Goal: Information Seeking & Learning: Find specific fact

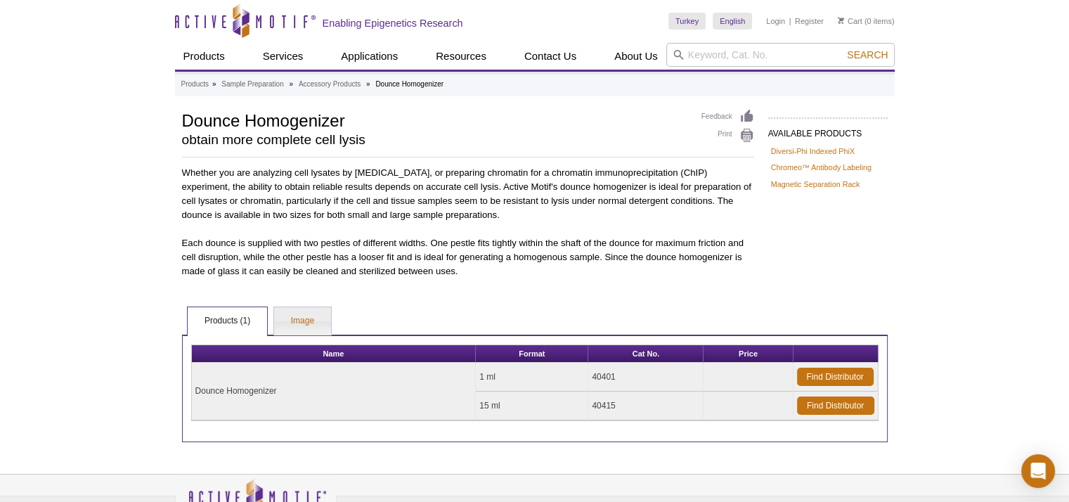
scroll to position [36, 0]
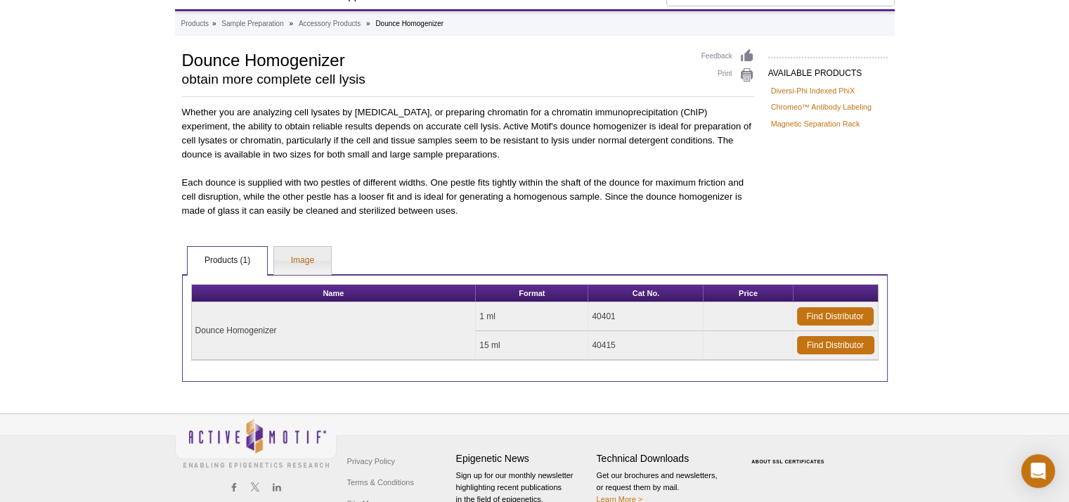
scroll to position [93, 0]
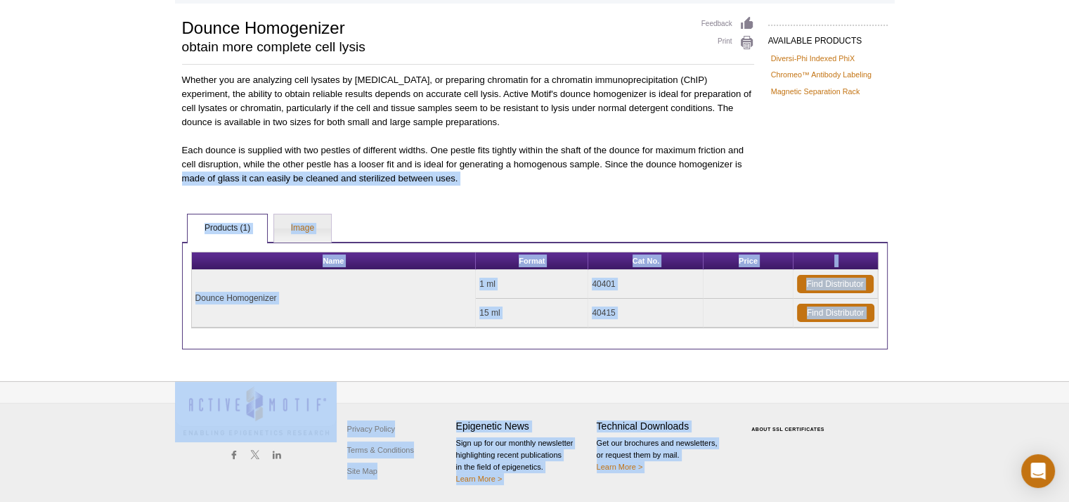
drag, startPoint x: 1058, startPoint y: 227, endPoint x: 1063, endPoint y: 157, distance: 70.4
click at [1063, 157] on div "Active Motif Logo Enabling Epigenetics Research 0 Search Skip to content Active…" at bounding box center [534, 205] width 1069 height 597
click at [954, 258] on div "Active Motif Logo Enabling Epigenetics Research 0 Search Skip to content Active…" at bounding box center [534, 205] width 1069 height 597
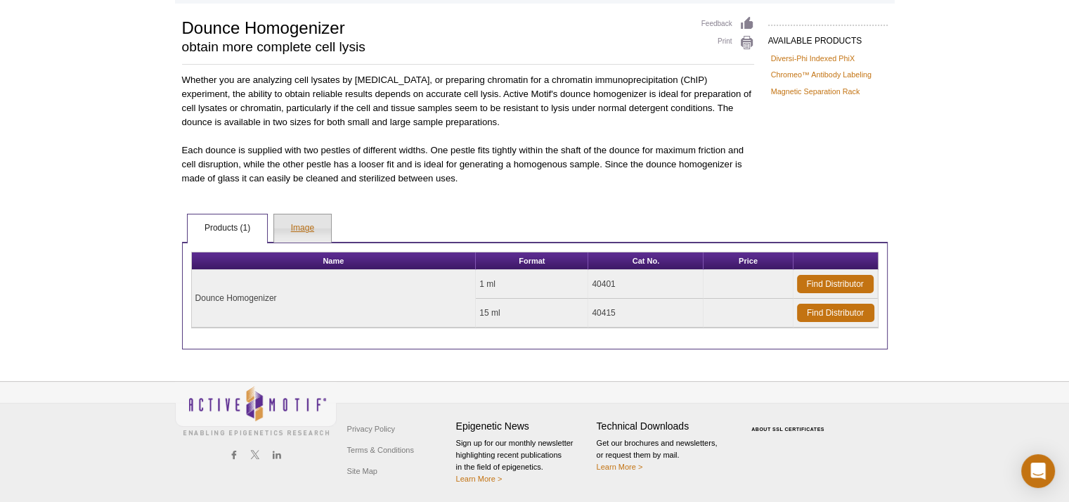
click at [311, 232] on link "Image" at bounding box center [302, 228] width 57 height 28
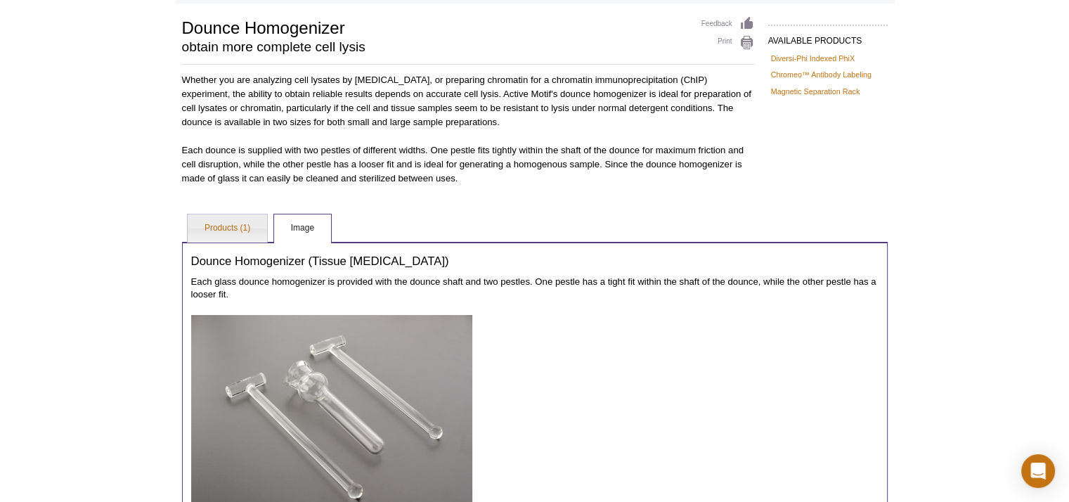
scroll to position [181, 0]
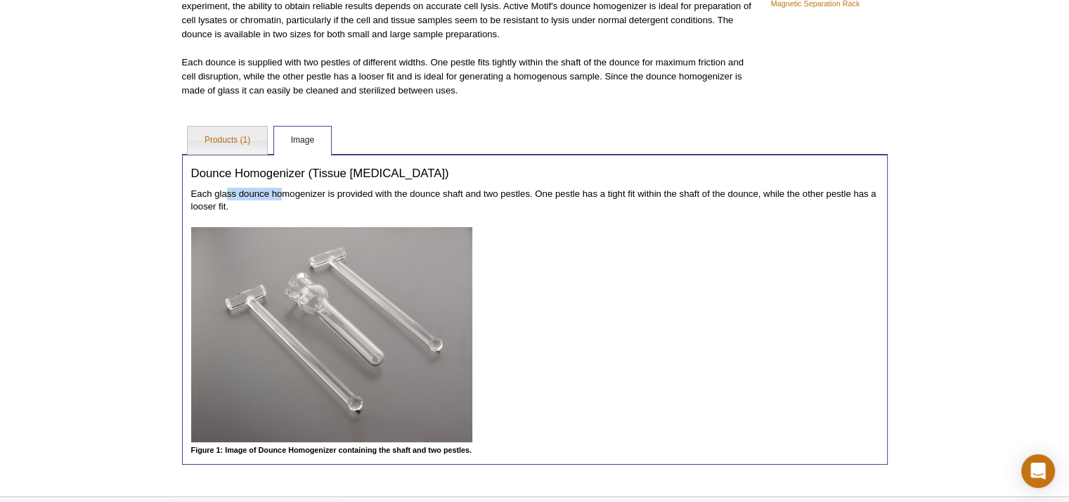
drag, startPoint x: 226, startPoint y: 192, endPoint x: 280, endPoint y: 193, distance: 54.1
click at [280, 193] on p "Each glass dounce homogenizer is provided with the dounce shaft and two pestles…" at bounding box center [534, 200] width 687 height 25
click at [335, 196] on p "Each glass dounce homogenizer is provided with the dounce shaft and two pestles…" at bounding box center [534, 200] width 687 height 25
drag, startPoint x: 561, startPoint y: 192, endPoint x: 627, endPoint y: 193, distance: 65.4
click at [627, 193] on p "Each glass dounce homogenizer is provided with the dounce shaft and two pestles…" at bounding box center [534, 200] width 687 height 25
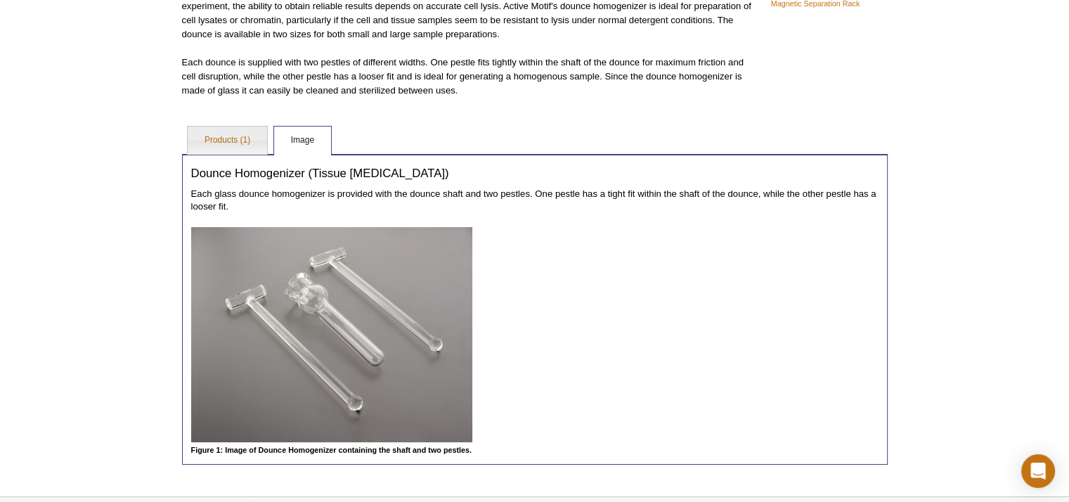
click at [667, 220] on div "Dounce Homogenizer (Tissue Grinder) Each glass dounce homogenizer is provided w…" at bounding box center [535, 309] width 706 height 311
drag, startPoint x: 190, startPoint y: 208, endPoint x: 202, endPoint y: 208, distance: 11.9
click at [202, 208] on div "Dounce Homogenizer (Tissue Grinder) Each glass dounce homogenizer is provided w…" at bounding box center [535, 309] width 706 height 311
click at [221, 143] on link "Products (1)" at bounding box center [227, 140] width 79 height 28
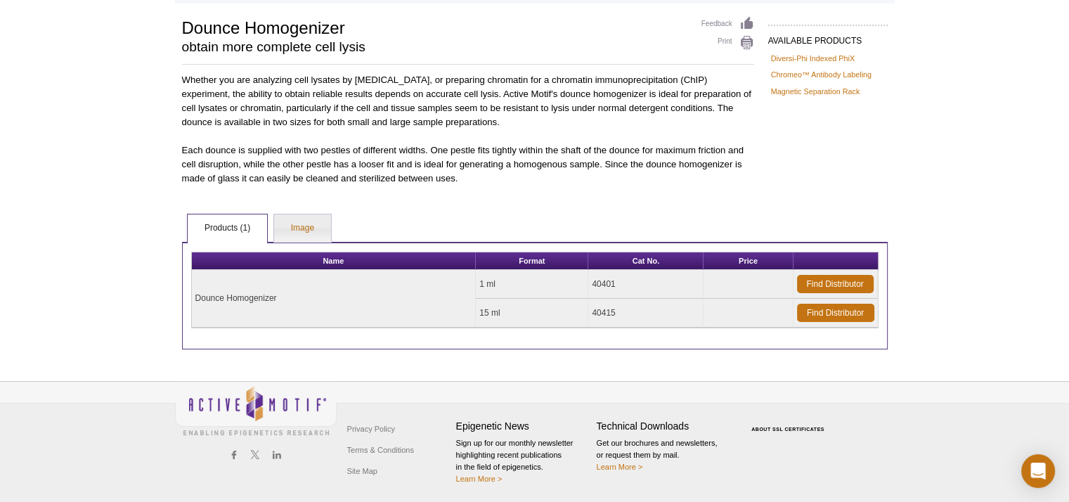
scroll to position [0, 0]
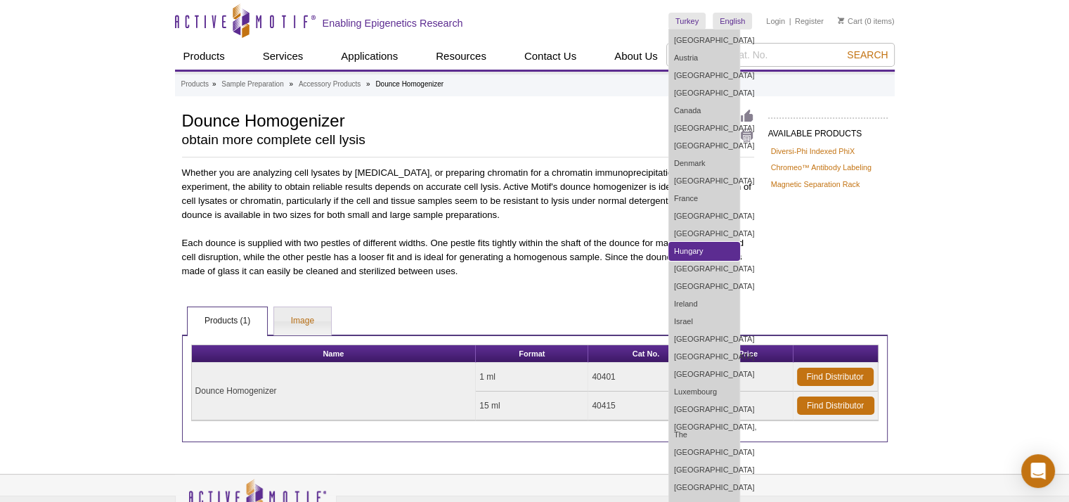
click at [694, 251] on link "Hungary" at bounding box center [704, 251] width 70 height 18
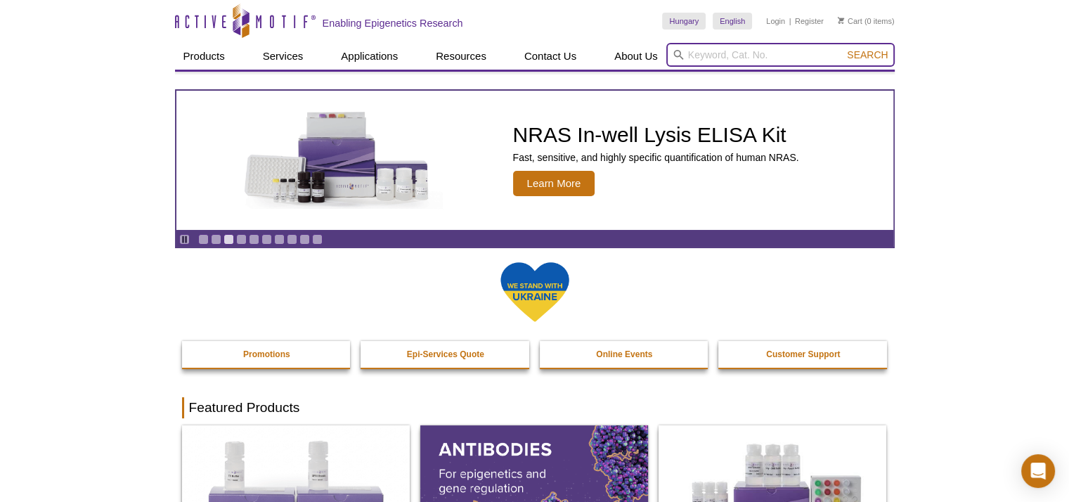
click at [738, 53] on input "search" at bounding box center [780, 55] width 228 height 24
paste input "Dounce Homogenizer"
type input "Dounce Homogenizer"
click at [843, 48] on button "Search" at bounding box center [867, 54] width 49 height 13
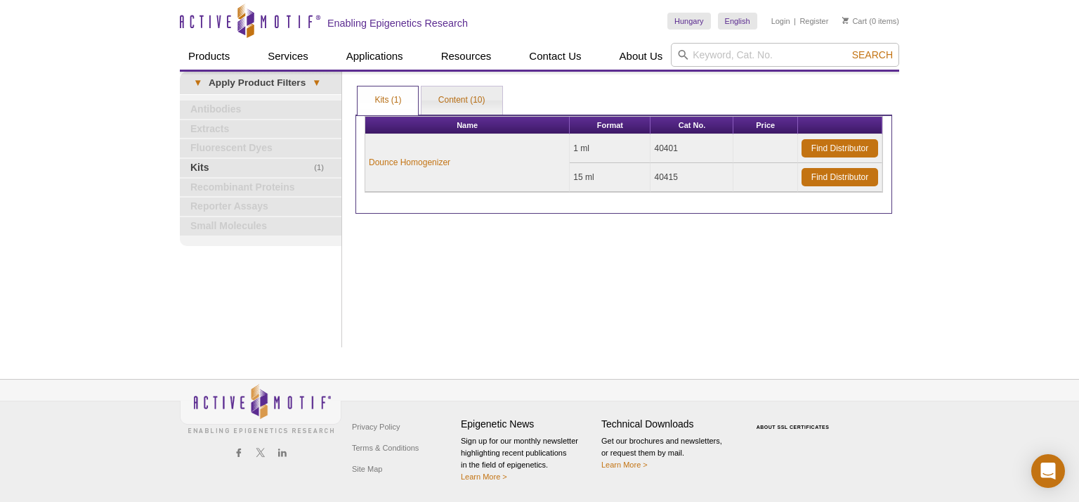
click at [474, 290] on div "Print Results Kits (1) Content (10) Kits (1) Kits (1) Content (10) Apply Produc…" at bounding box center [624, 209] width 551 height 275
click at [688, 22] on link "Hungary" at bounding box center [690, 21] width 44 height 17
click at [211, 22] on icon "Active Motif Logo" at bounding box center [250, 21] width 141 height 34
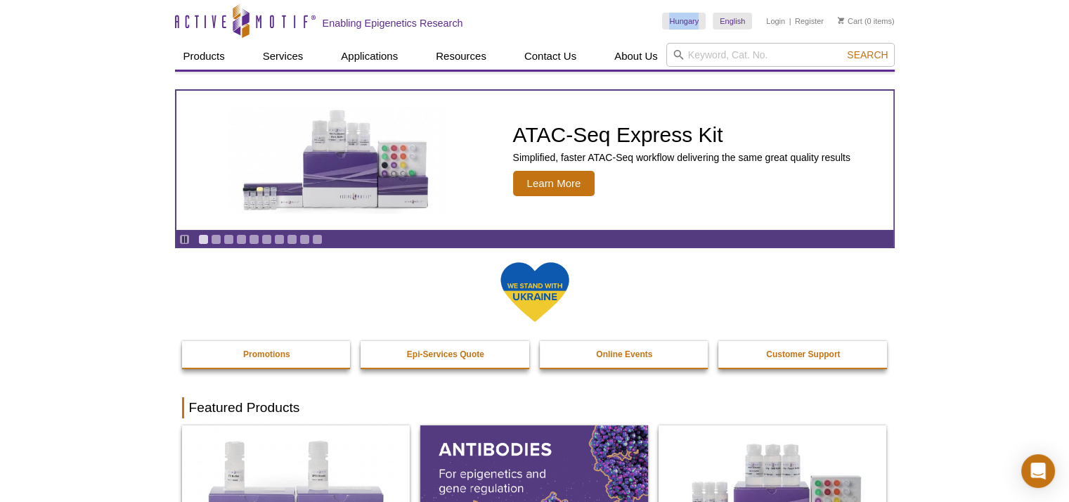
click at [681, 22] on link "Hungary" at bounding box center [684, 21] width 44 height 17
click at [734, 41] on link "English" at bounding box center [748, 41] width 70 height 18
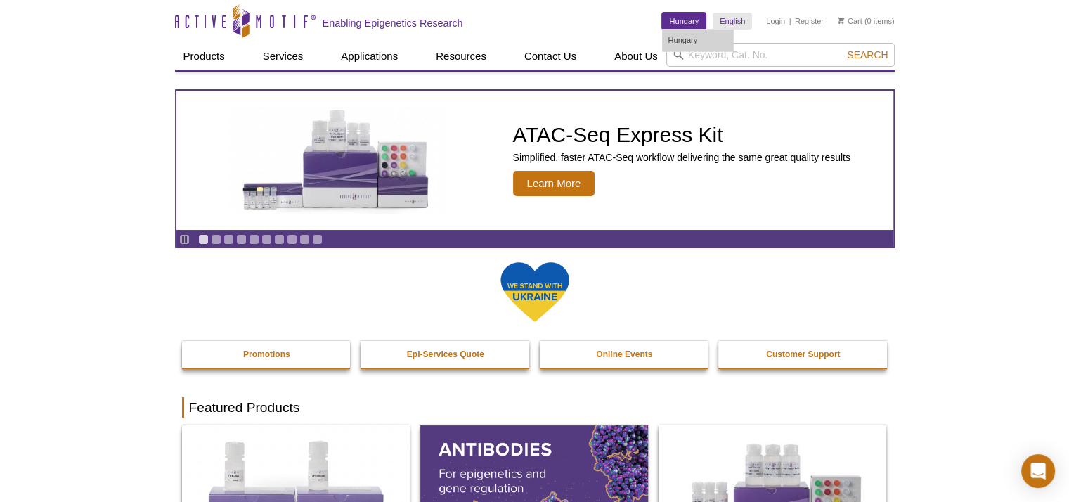
click at [695, 18] on link "Hungary" at bounding box center [684, 21] width 44 height 17
click at [675, 20] on link "Hungary" at bounding box center [684, 21] width 44 height 17
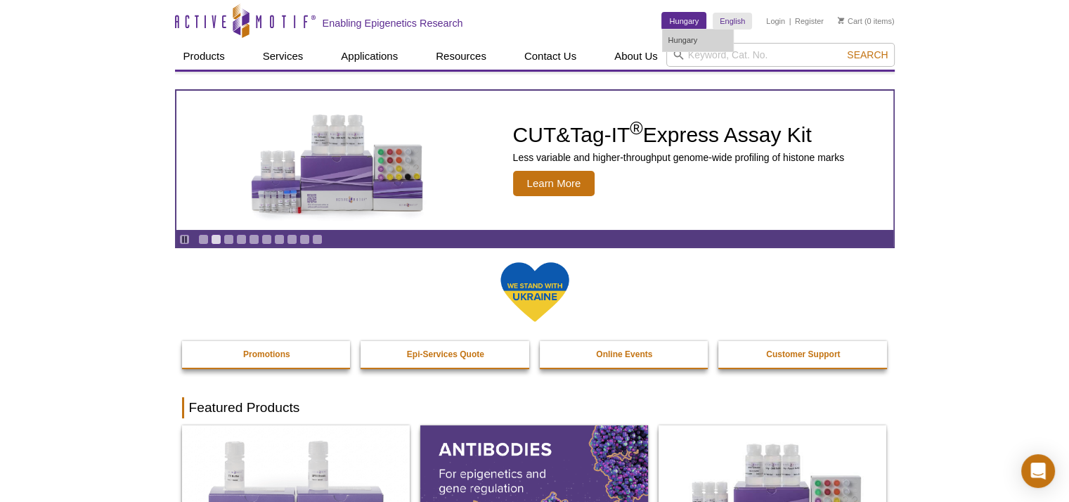
click at [689, 13] on link "Hungary" at bounding box center [684, 21] width 44 height 17
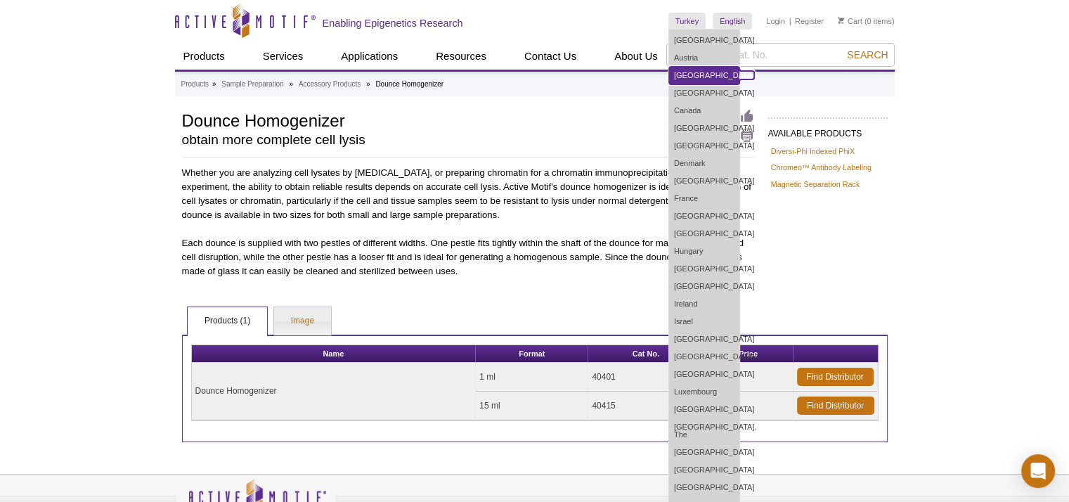
click at [687, 67] on link "[GEOGRAPHIC_DATA]" at bounding box center [704, 76] width 70 height 18
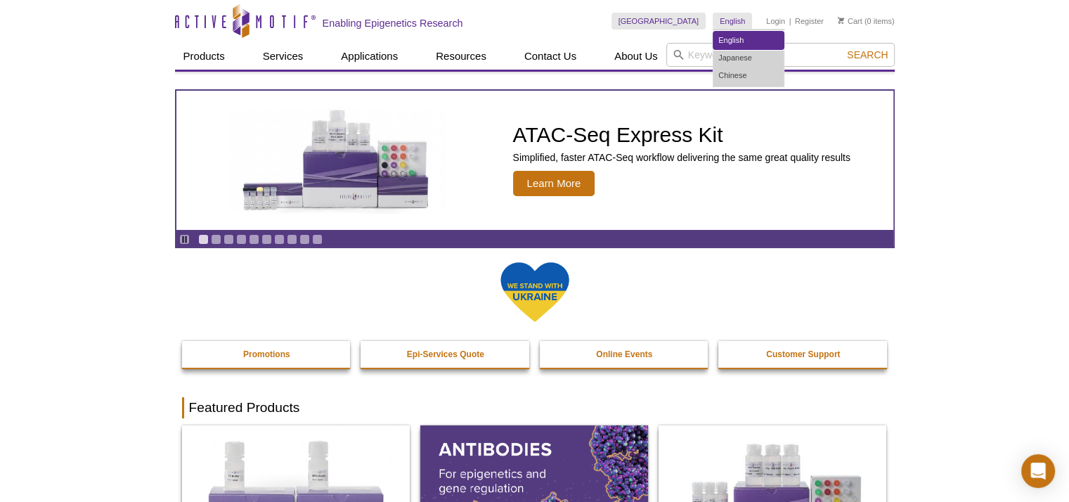
click at [720, 41] on link "English" at bounding box center [748, 41] width 70 height 18
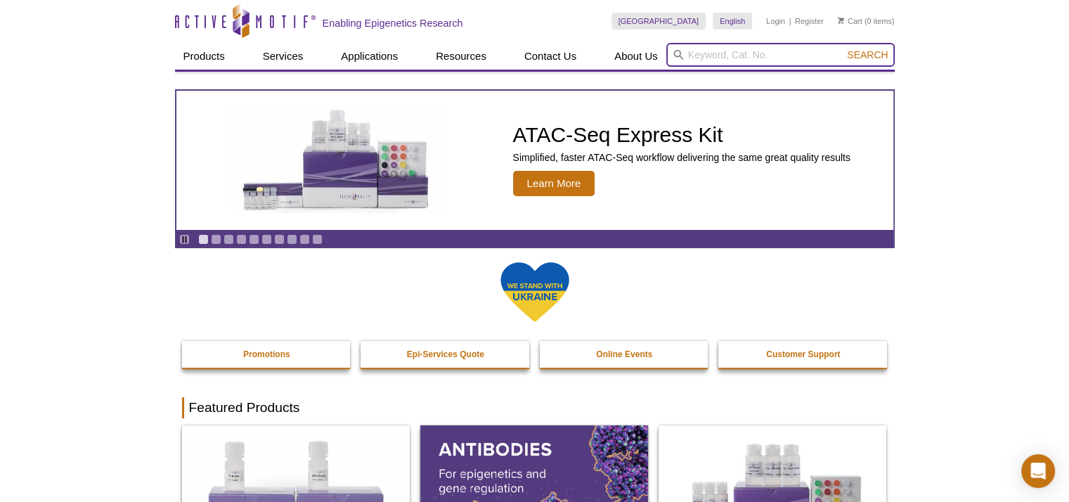
click at [796, 48] on input "search" at bounding box center [780, 55] width 228 height 24
paste input "10.1101/pdb.prot098574"
type input "10.1101/pdb.prot098574"
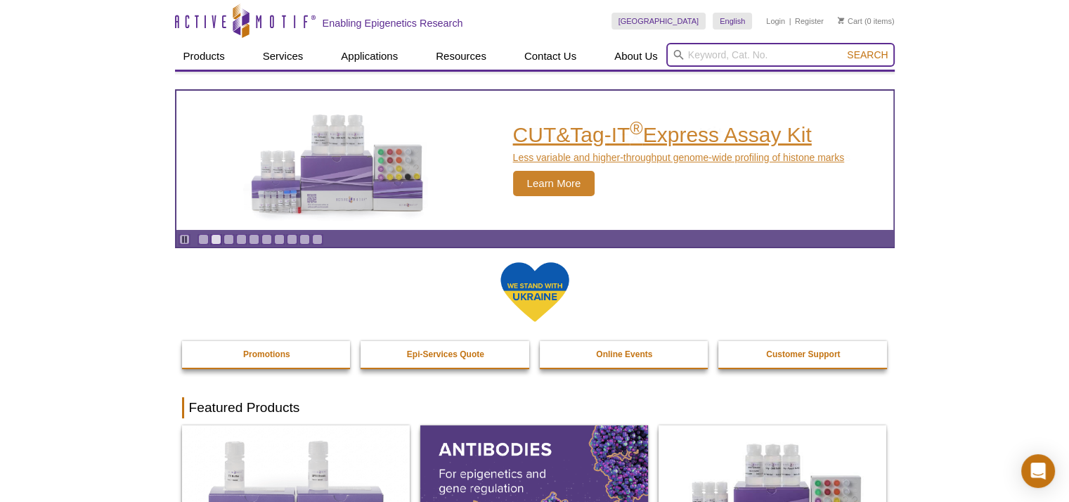
paste input "Dounce Homogenizer"
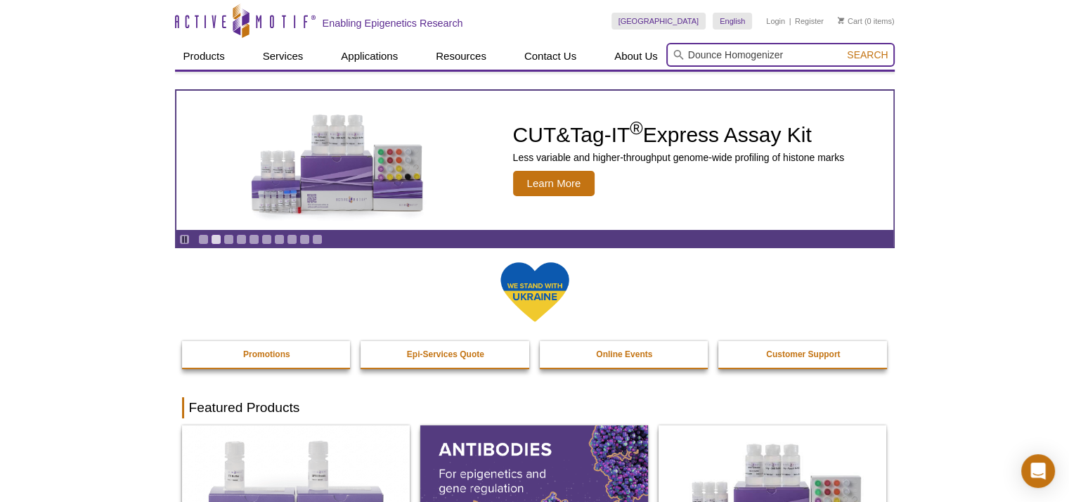
type input "Dounce Homogenizer"
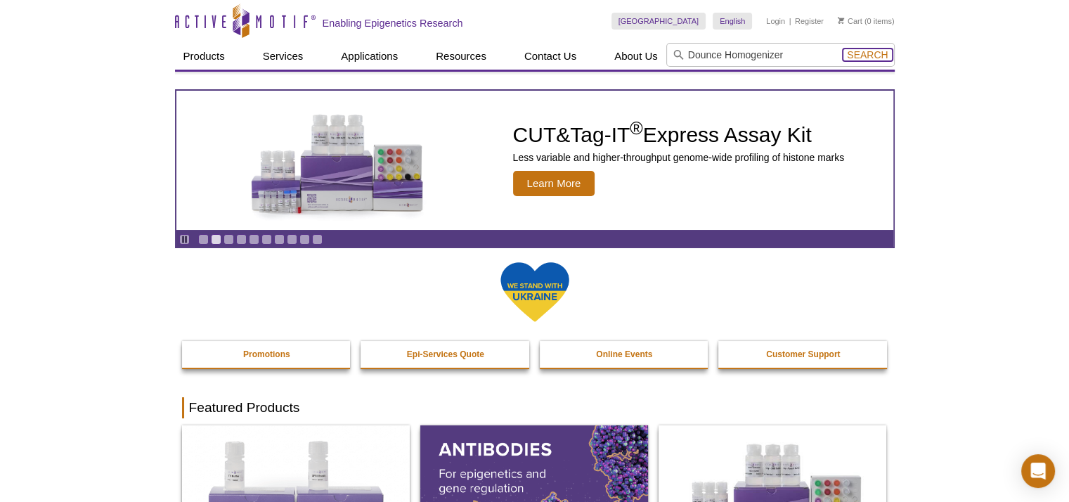
click at [874, 57] on span "Search" at bounding box center [867, 54] width 41 height 11
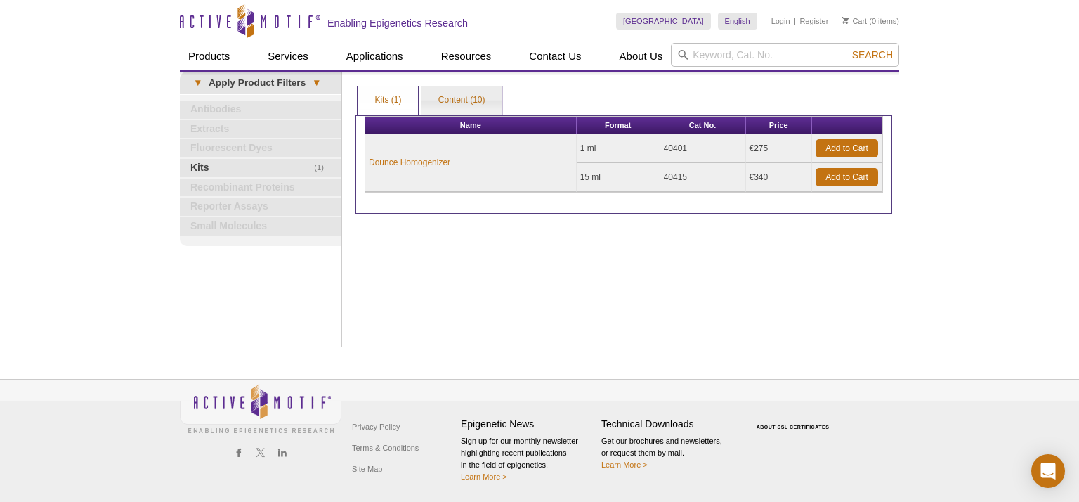
drag, startPoint x: 749, startPoint y: 149, endPoint x: 770, endPoint y: 148, distance: 20.4
click at [770, 148] on td "€275" at bounding box center [779, 148] width 67 height 29
click at [473, 100] on link "Content (10)" at bounding box center [462, 100] width 81 height 28
